Goal: Find specific page/section: Find specific page/section

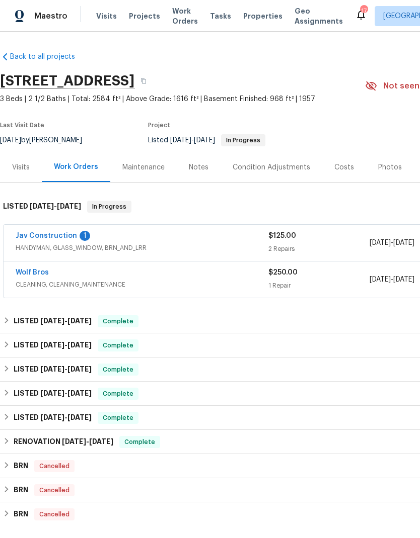
click at [137, 19] on span "Projects" at bounding box center [144, 16] width 31 height 10
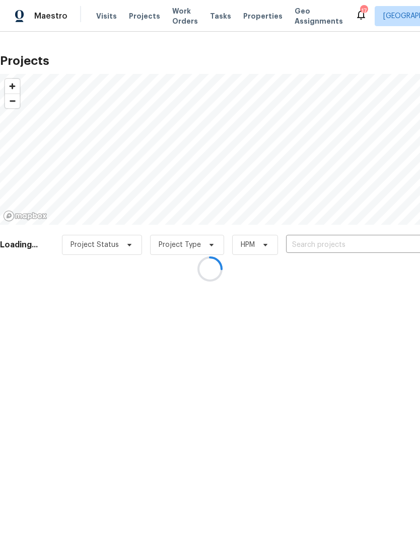
click at [319, 245] on input "text" at bounding box center [343, 245] width 115 height 16
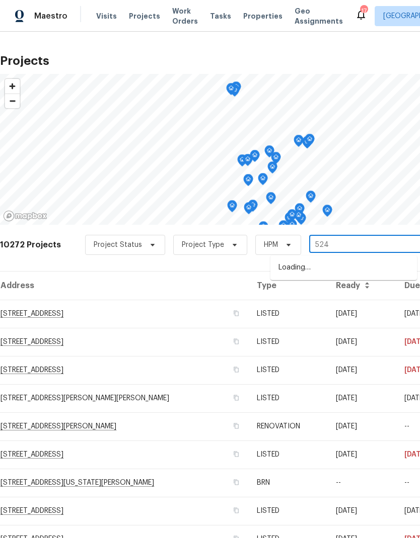
type input "5242"
click at [340, 274] on li "[STREET_ADDRESS]" at bounding box center [343, 268] width 146 height 17
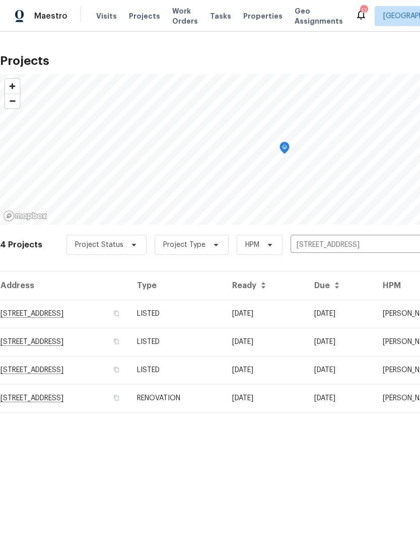
click at [224, 401] on td "RENOVATION" at bounding box center [176, 398] width 95 height 28
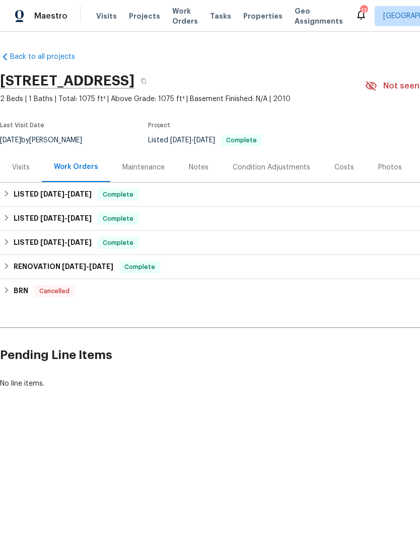
click at [384, 172] on div "Photos" at bounding box center [390, 168] width 24 height 10
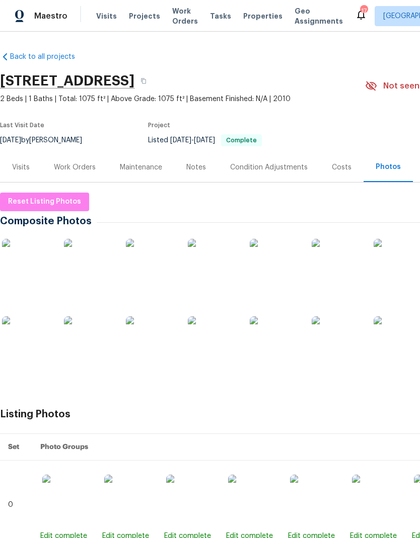
click at [102, 273] on img at bounding box center [89, 264] width 50 height 50
